Goal: Find specific page/section: Find specific page/section

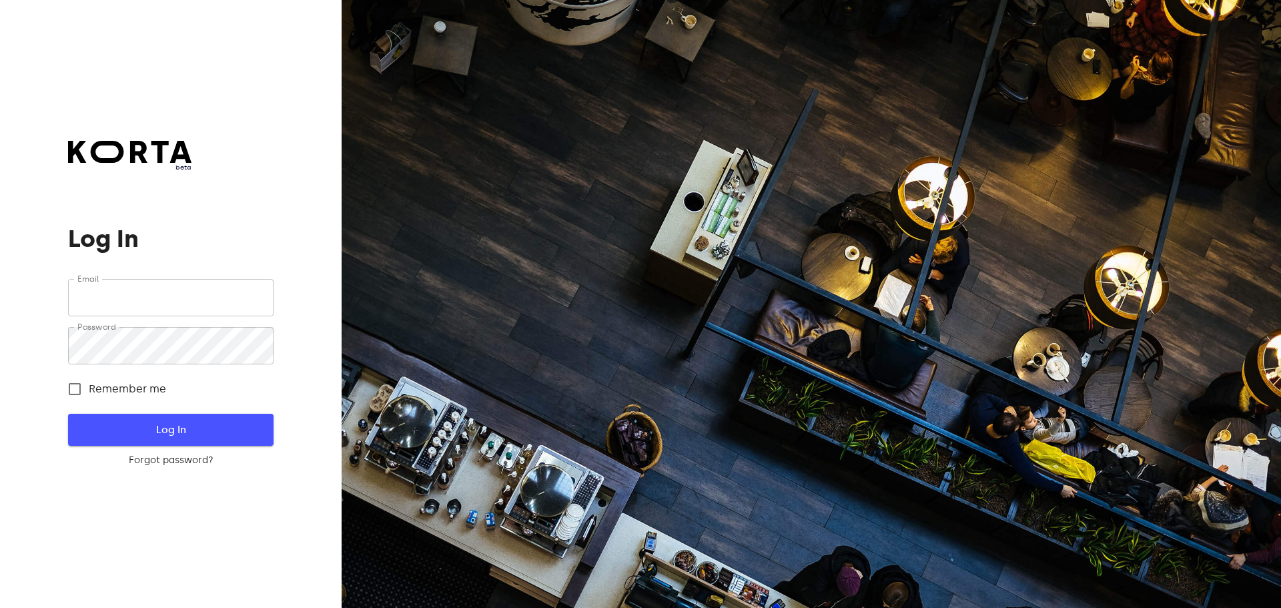
type input "[EMAIL_ADDRESS][DOMAIN_NAME]"
click at [173, 429] on span "Log In" at bounding box center [170, 429] width 162 height 17
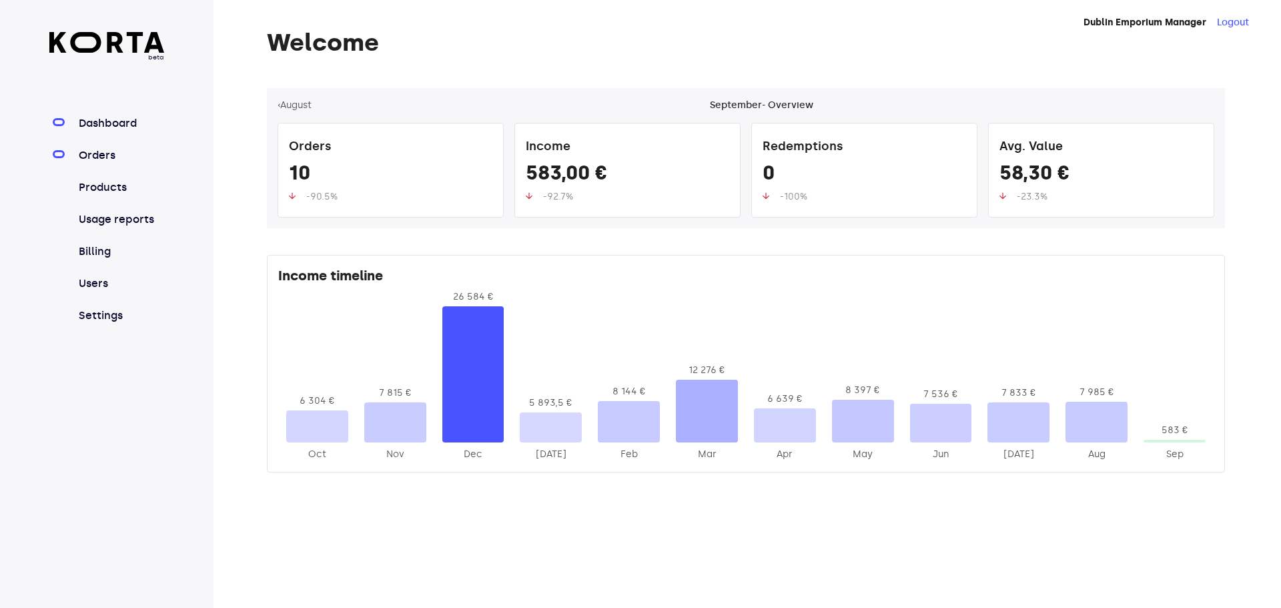
click at [85, 148] on link "Orders" at bounding box center [120, 155] width 89 height 16
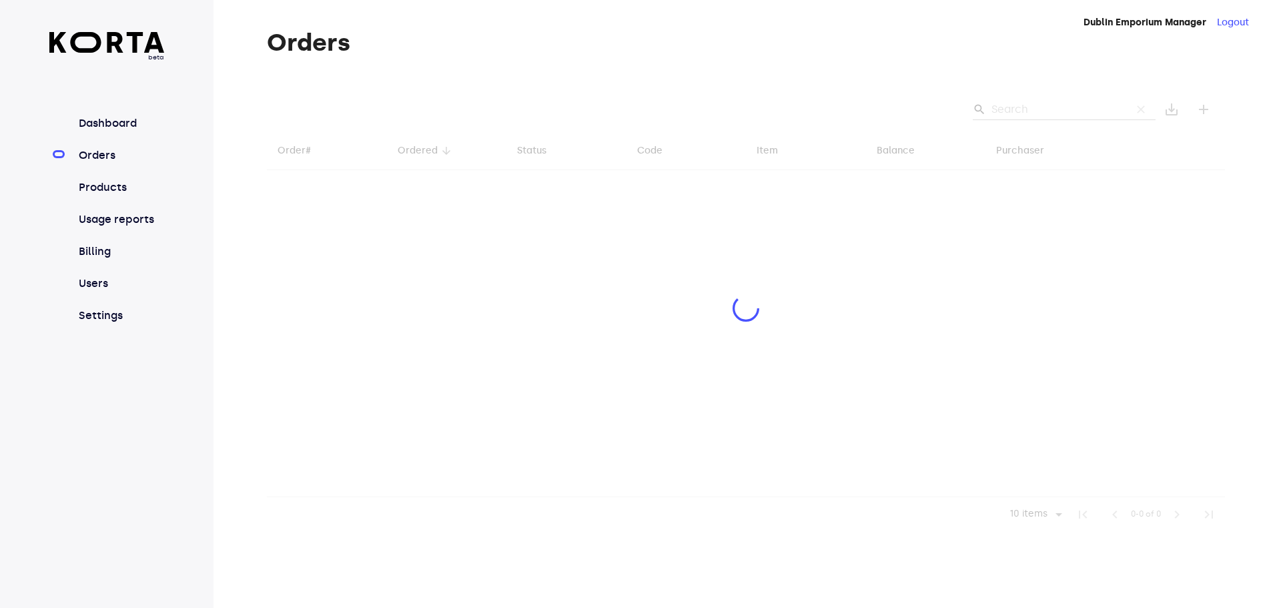
click at [1023, 101] on div at bounding box center [746, 310] width 958 height 444
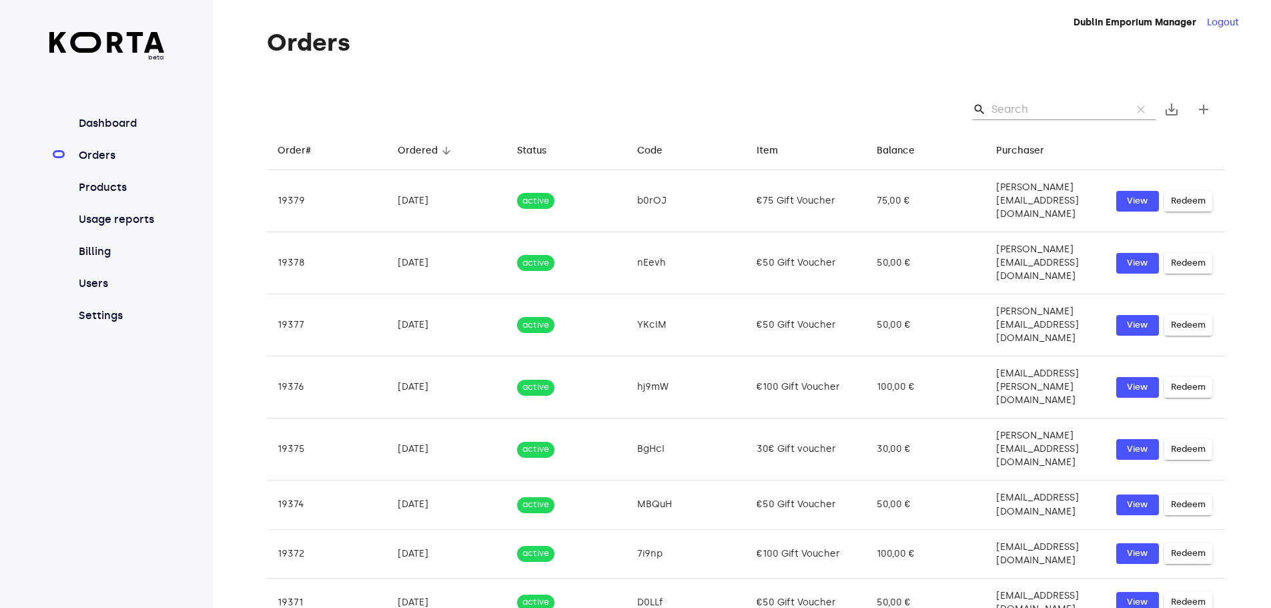
click at [1017, 112] on input "Search" at bounding box center [1055, 109] width 129 height 21
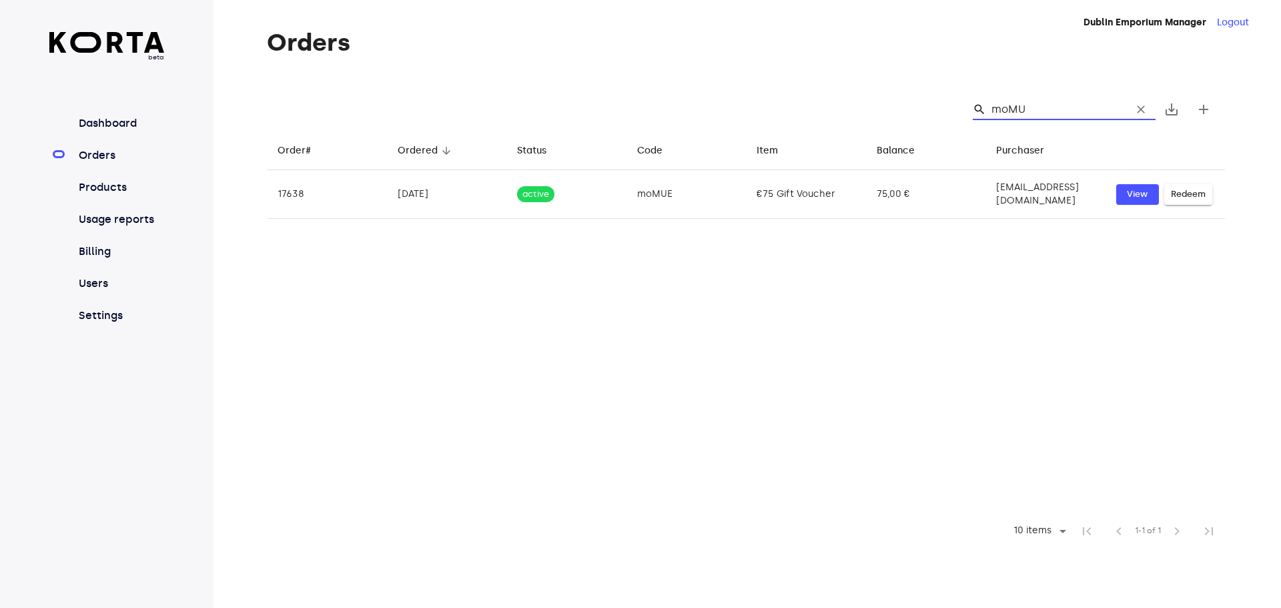
type input "moMU"
